Goal: Task Accomplishment & Management: Use online tool/utility

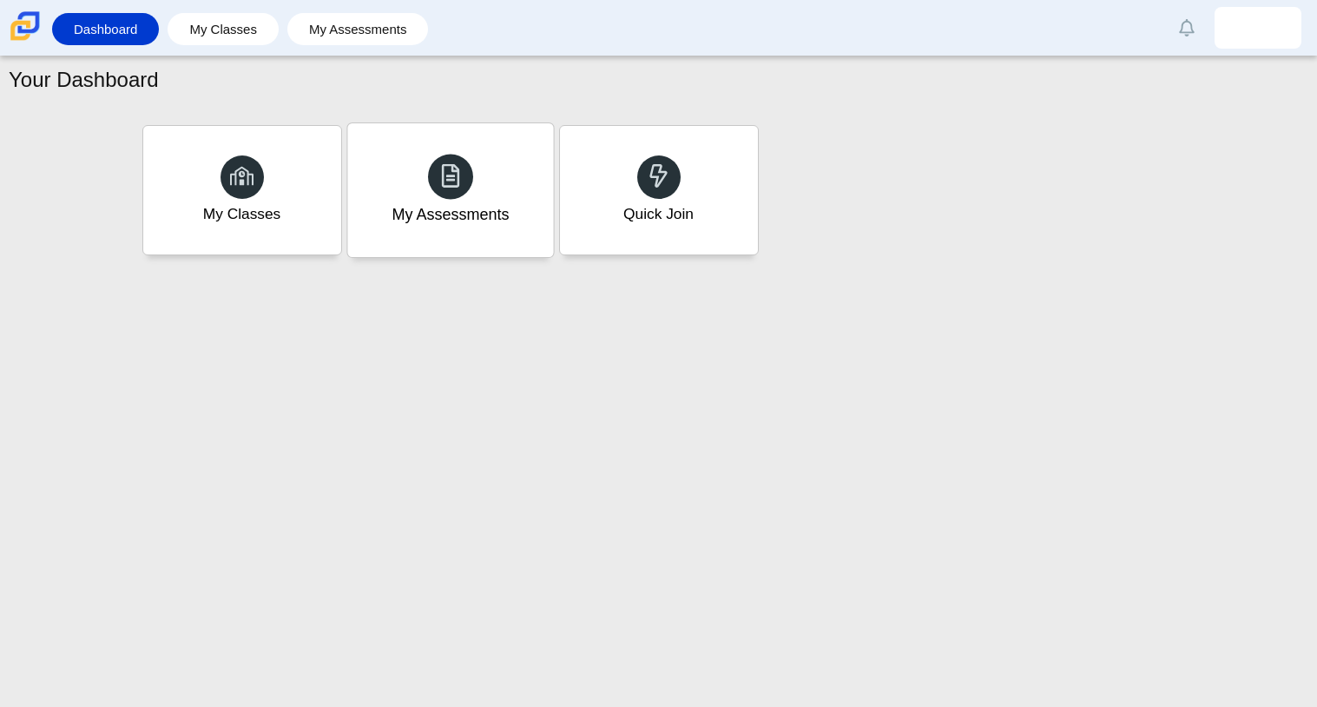
click at [458, 189] on span at bounding box center [450, 175] width 24 height 27
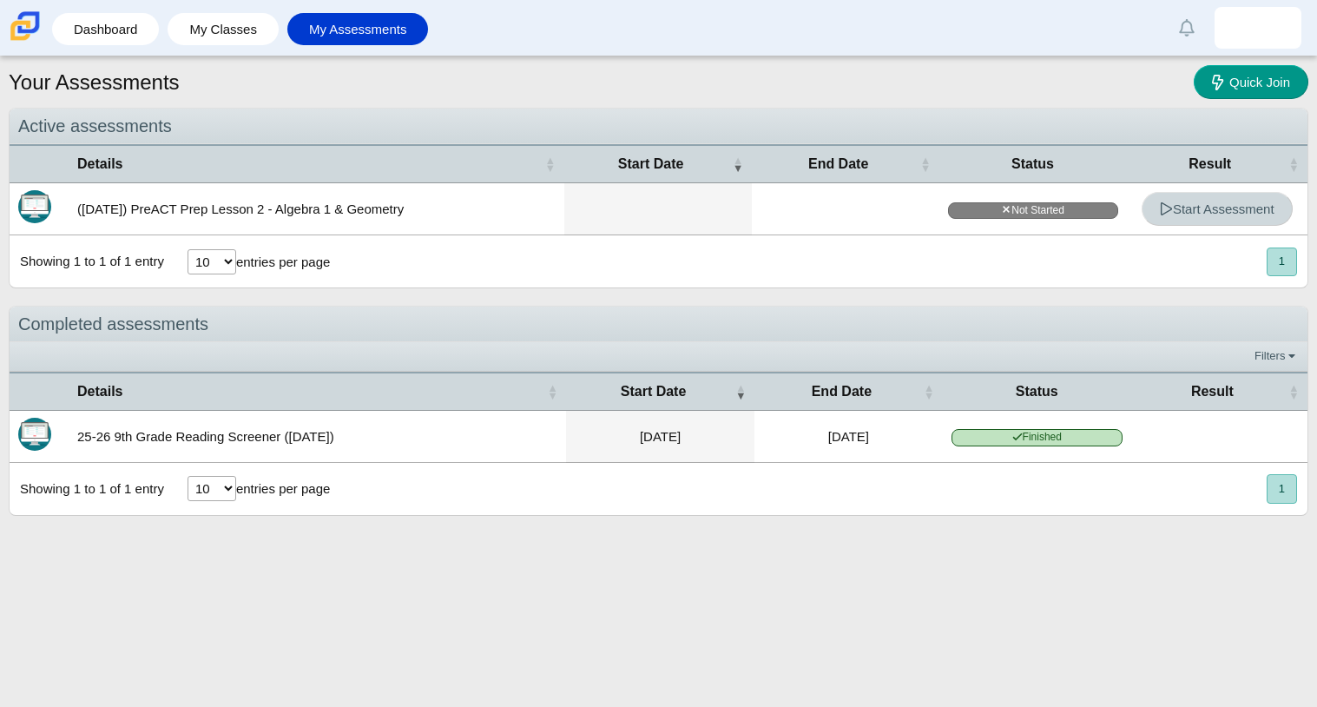
click at [1232, 203] on span "Start Assessment" at bounding box center [1217, 208] width 115 height 15
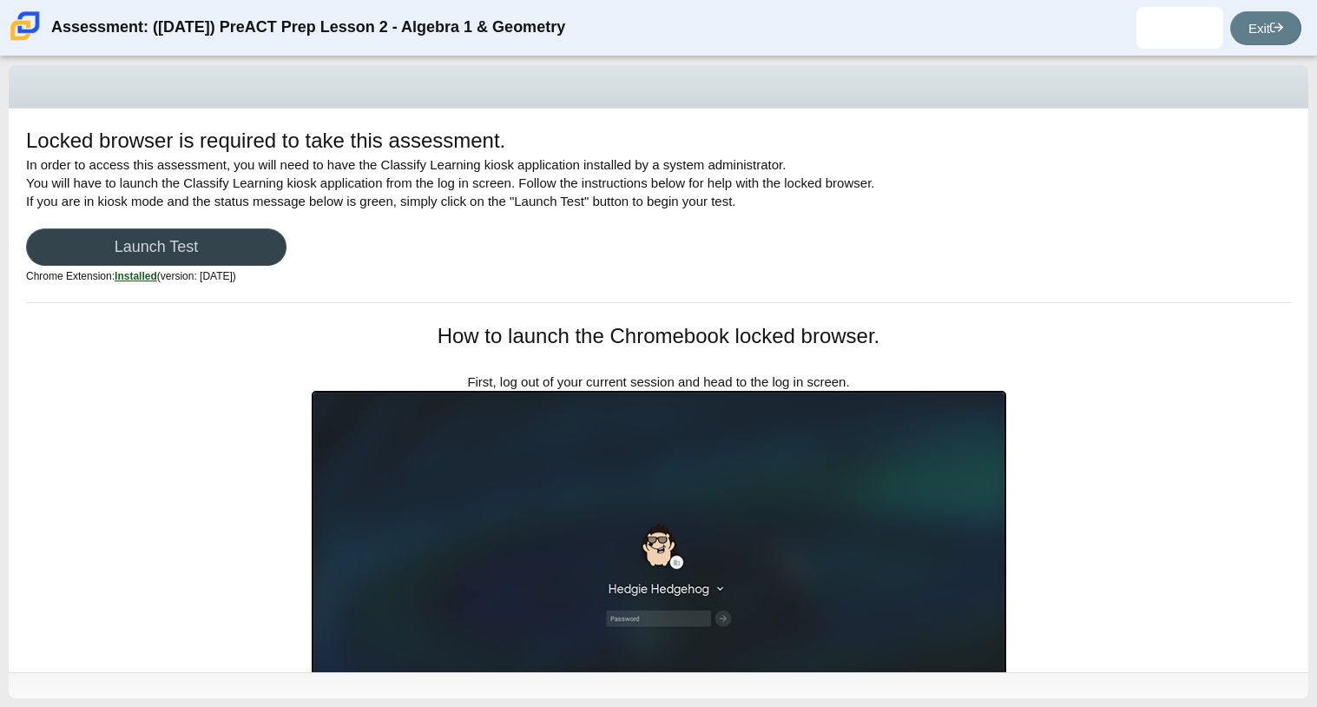
click at [234, 240] on link "Launch Test" at bounding box center [156, 246] width 260 height 37
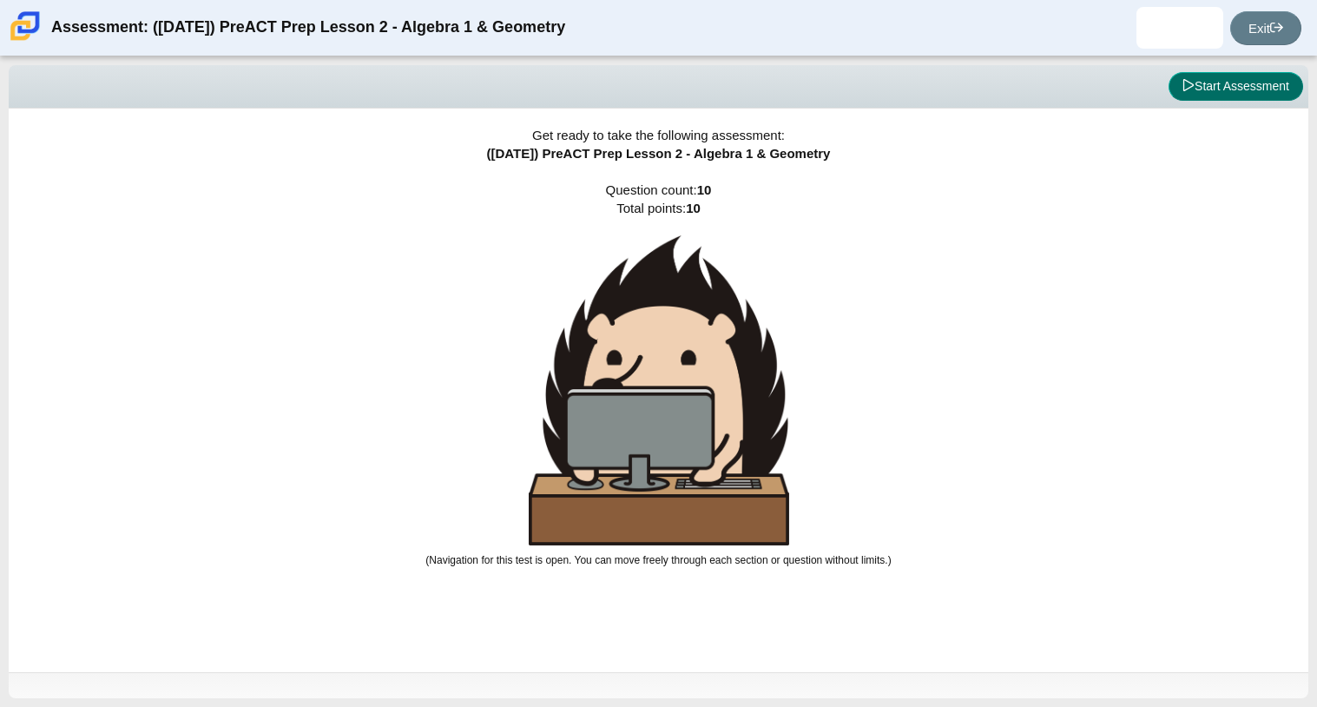
click at [1201, 92] on button "Start Assessment" at bounding box center [1235, 87] width 135 height 30
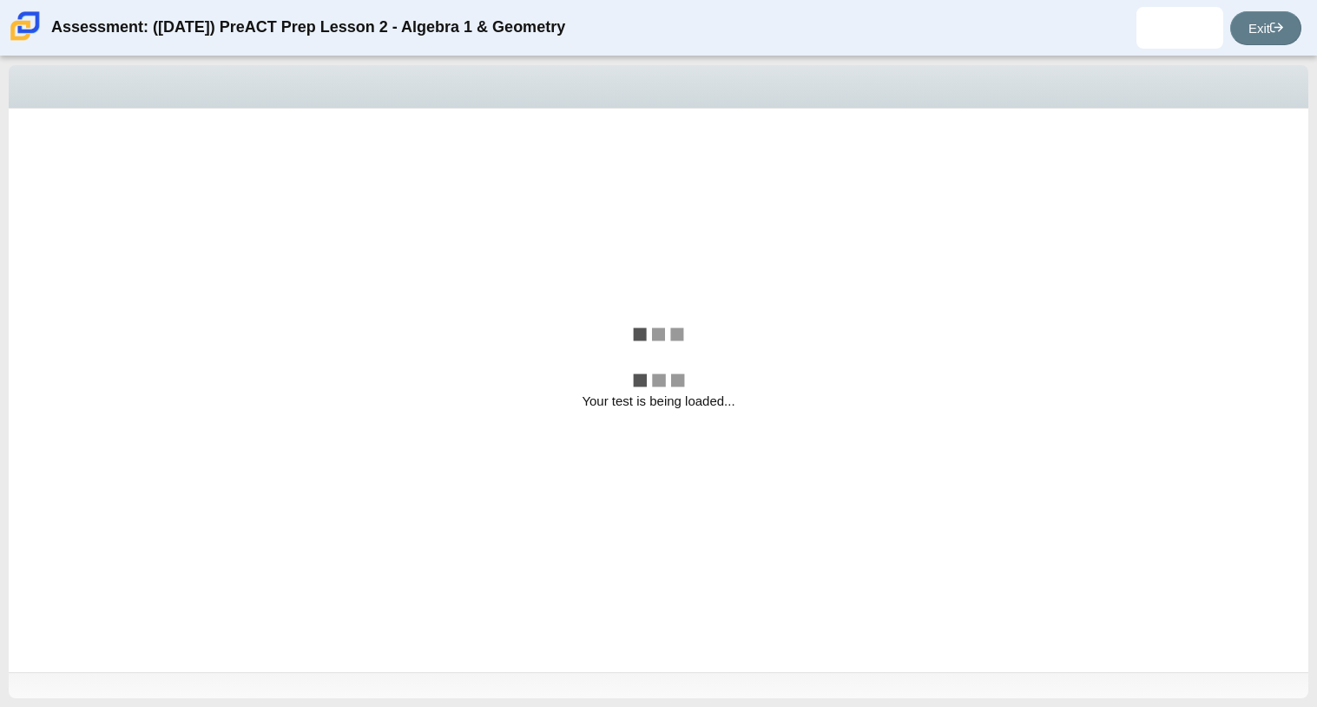
select select "bbf5d072-3e0b-44c4-9a12-6e7c9033f65b"
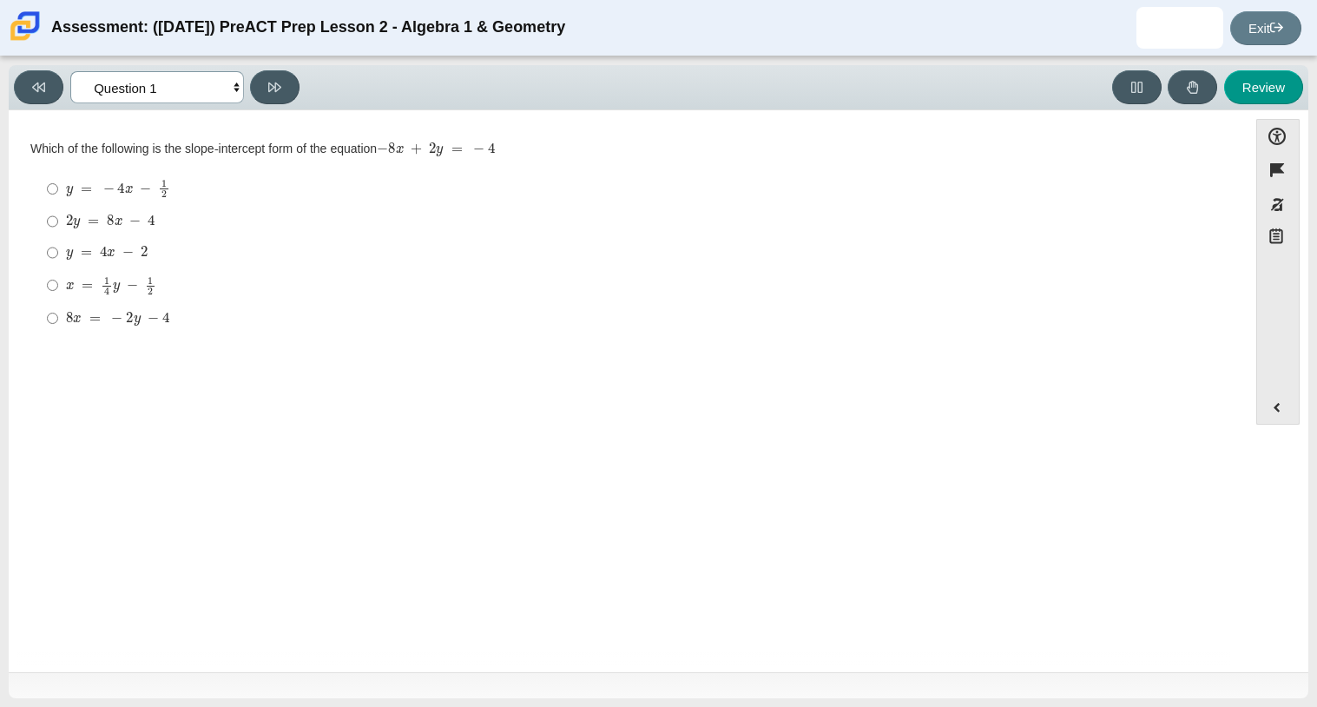
click at [178, 83] on select "Questions Question 1 Question 2 Question 3 Question 4 Question 5 Question 6 Que…" at bounding box center [157, 87] width 174 height 32
click at [175, 87] on select "Questions Question 1 Question 2 Question 3 Question 4 Question 5 Question 6 Que…" at bounding box center [157, 87] width 174 height 32
click at [89, 189] on mjx-c "Assessment items" at bounding box center [86, 189] width 11 height 10
click at [58, 189] on input "y = − 4 x − 1 2 y = − 4 x − 1 2" at bounding box center [52, 189] width 11 height 34
radio input "true"
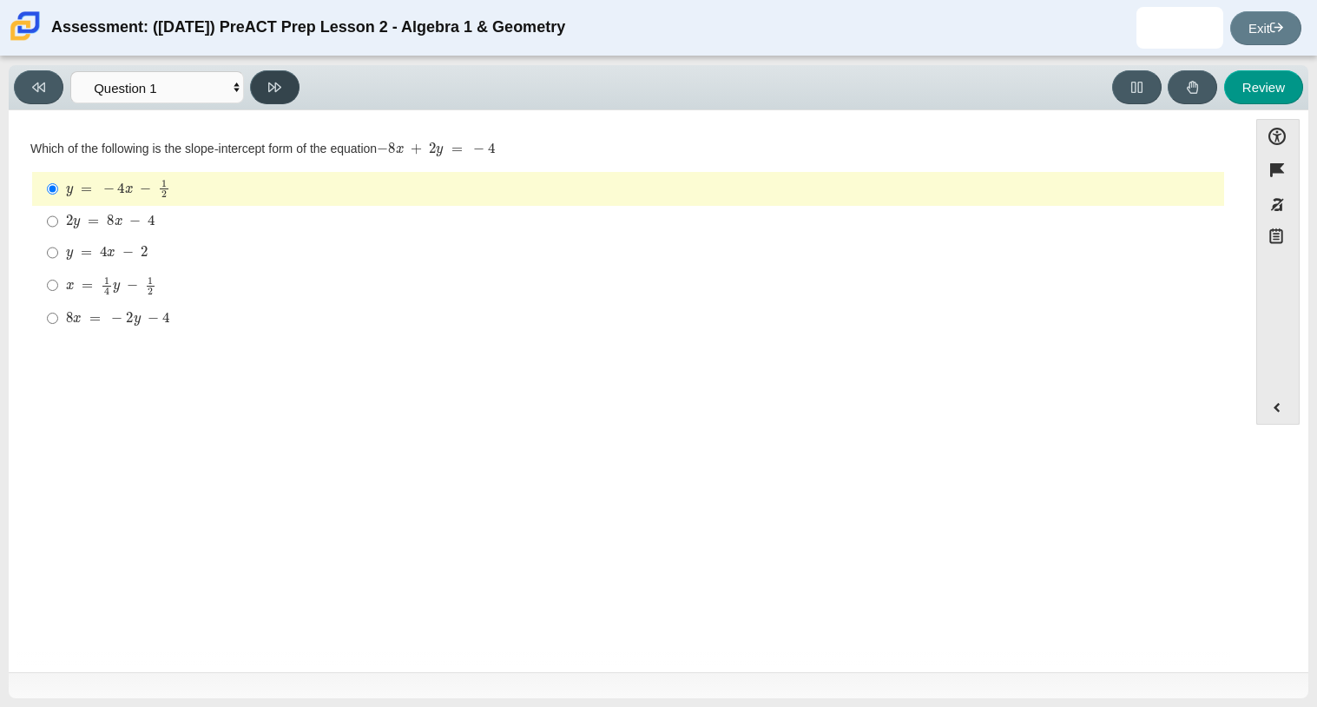
click at [278, 95] on button at bounding box center [274, 87] width 49 height 34
select select "ed62e223-81bd-4cbf-ab48-ab975844bd1f"
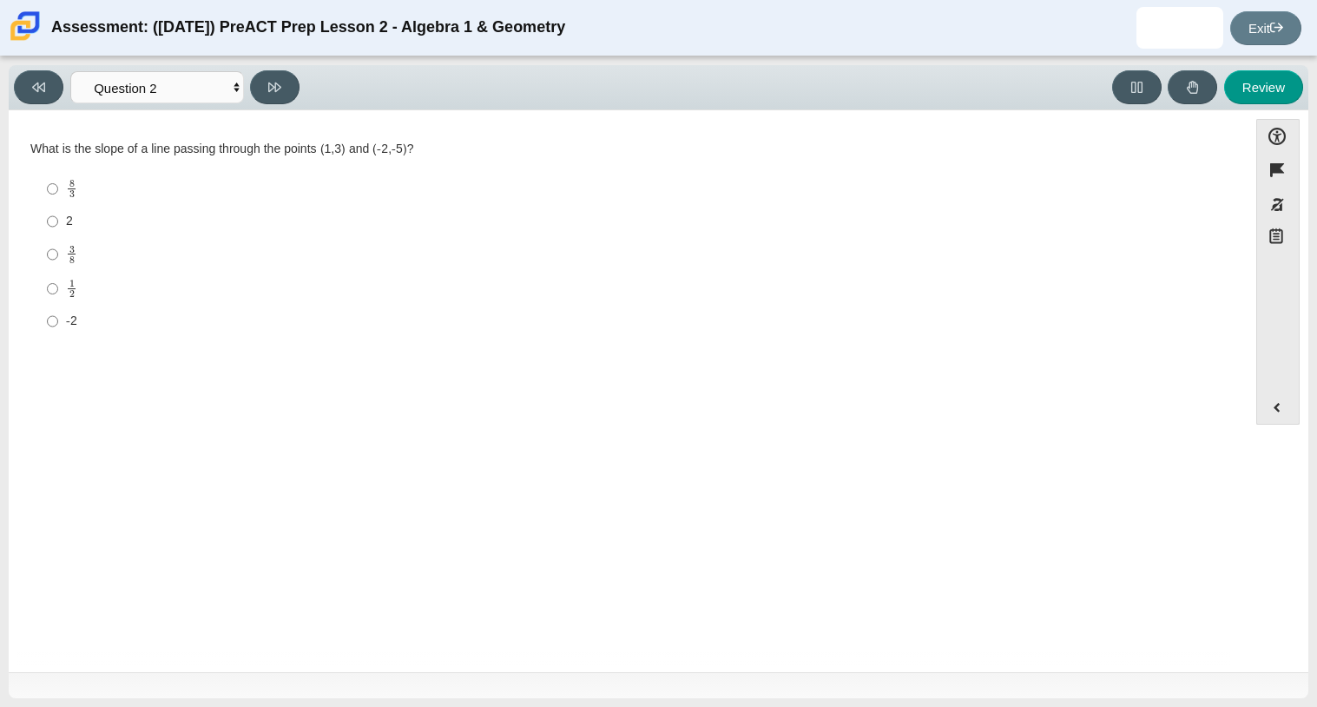
click at [68, 234] on label "2 2" at bounding box center [629, 221] width 1189 height 31
click at [58, 234] on input "2 2" at bounding box center [52, 221] width 11 height 31
radio input "true"
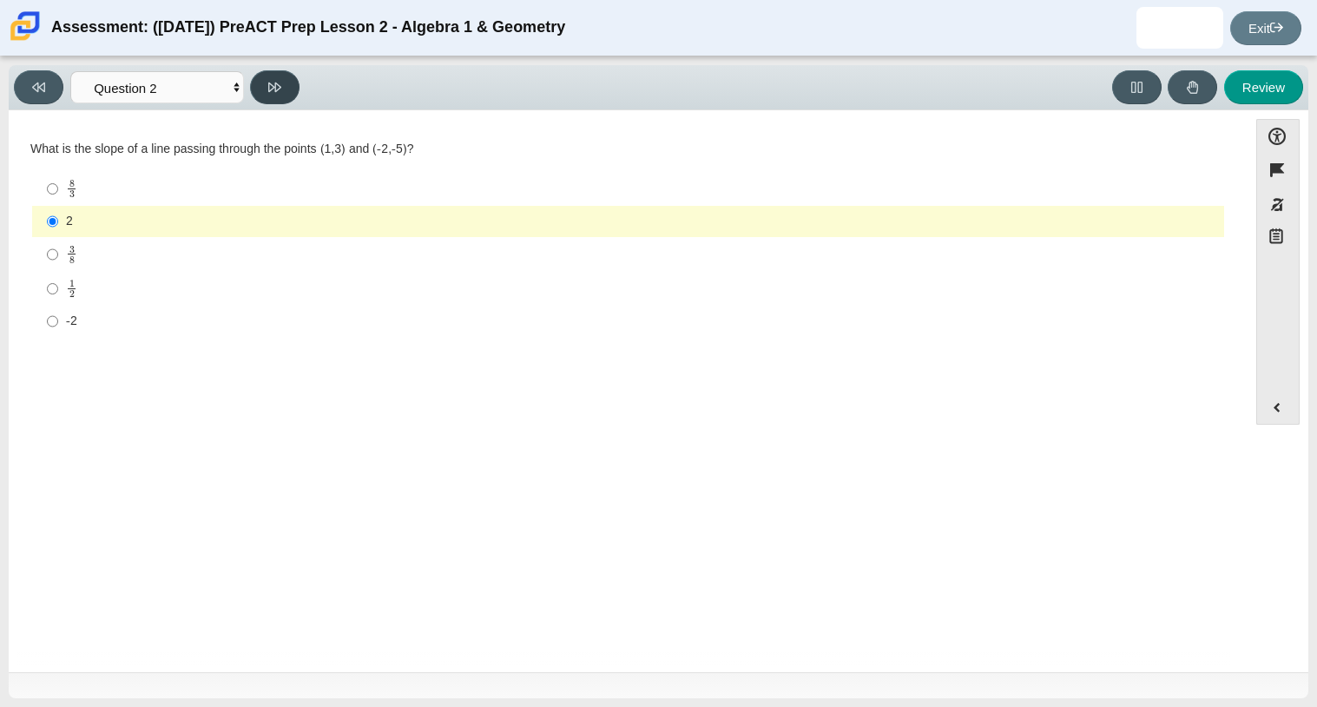
click at [285, 88] on button at bounding box center [274, 87] width 49 height 34
select select "97f4f5fa-a52e-4fed-af51-565bfcdf47cb"
